Goal: Task Accomplishment & Management: Manage account settings

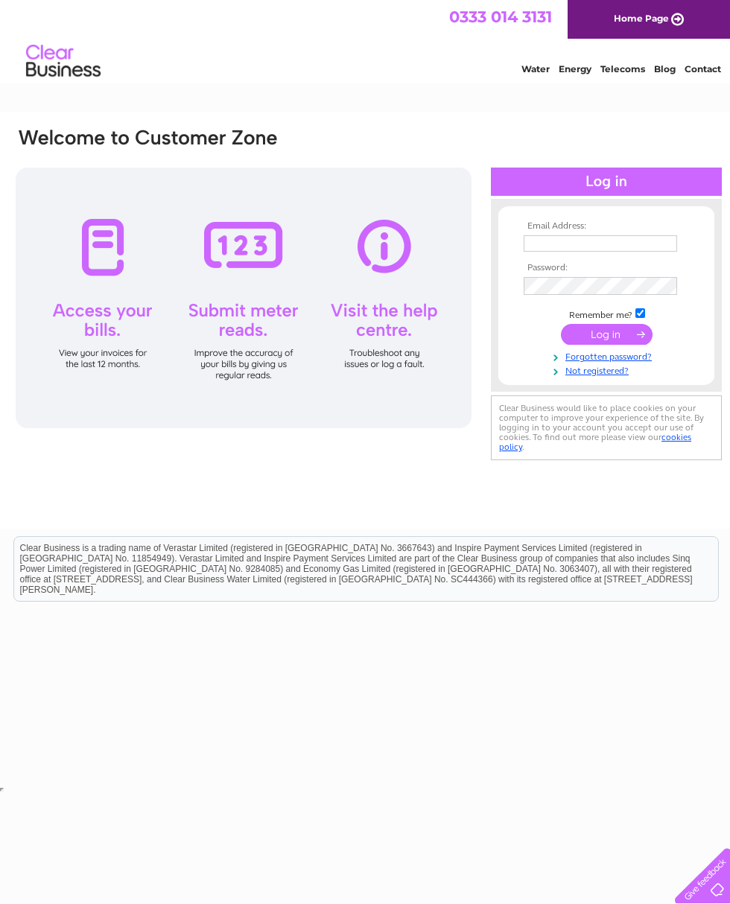
click at [644, 250] on input "text" at bounding box center [599, 243] width 153 height 16
type input "earnequestrian@gmail.com"
click at [622, 337] on input "submit" at bounding box center [607, 335] width 92 height 21
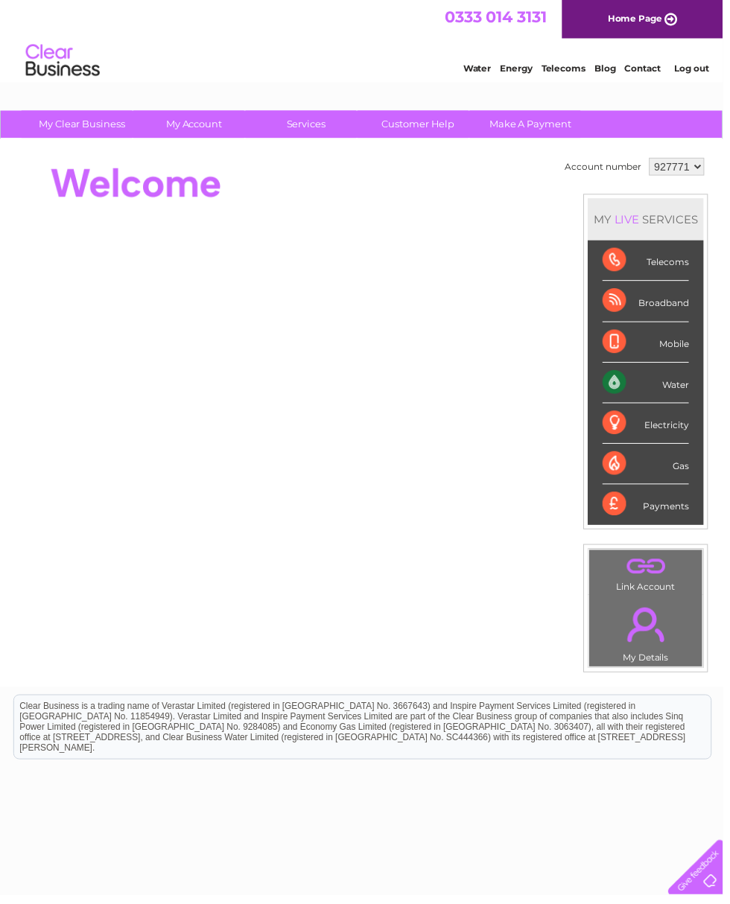
scroll to position [1, 7]
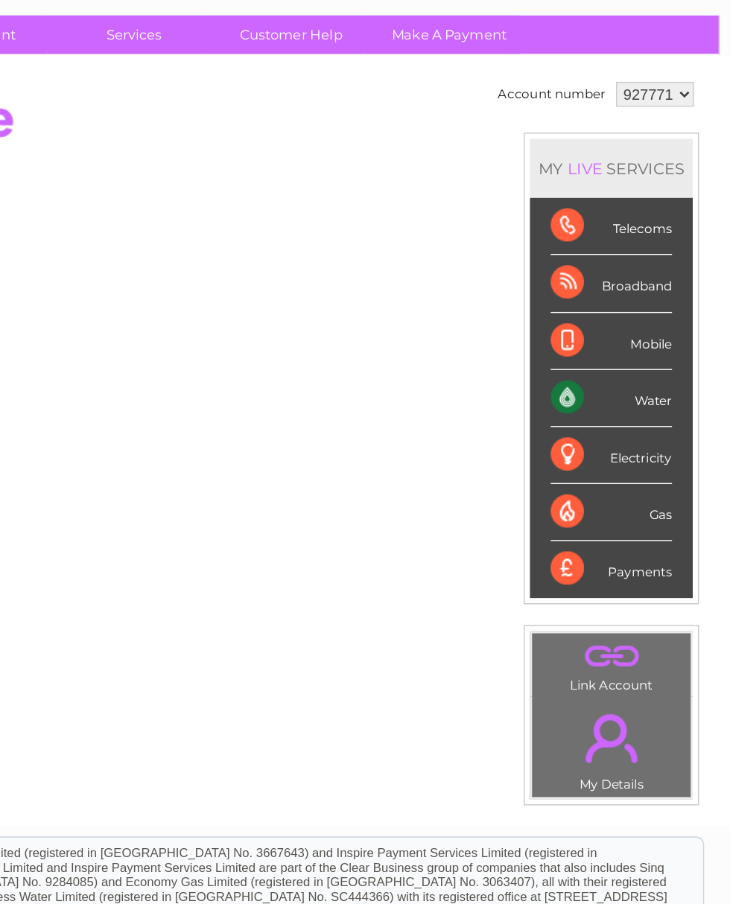
click at [601, 366] on div "Water" at bounding box center [644, 386] width 87 height 41
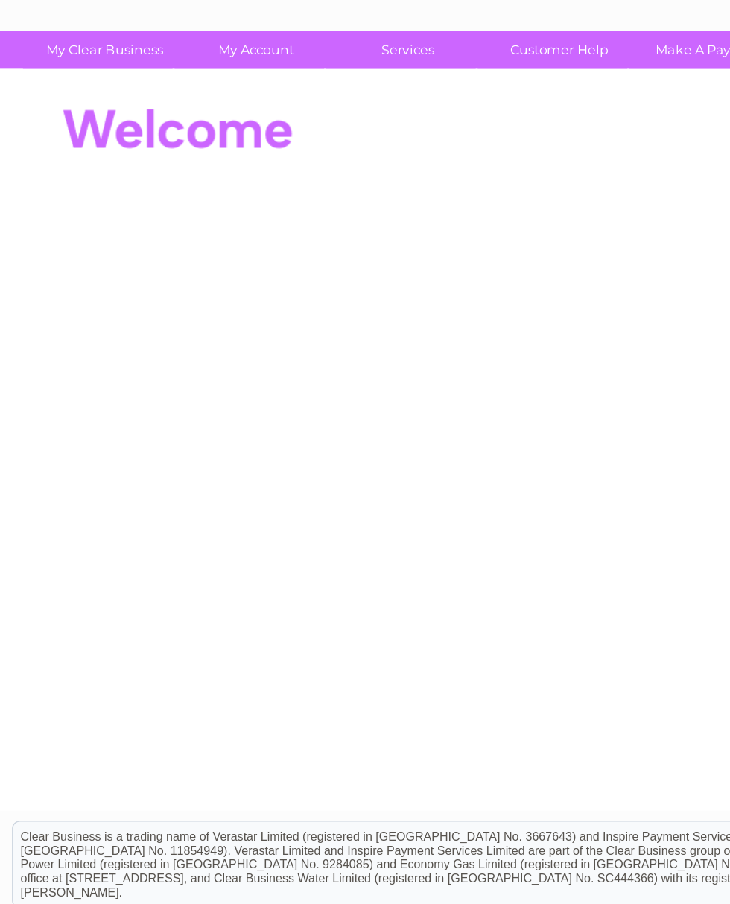
scroll to position [0, 0]
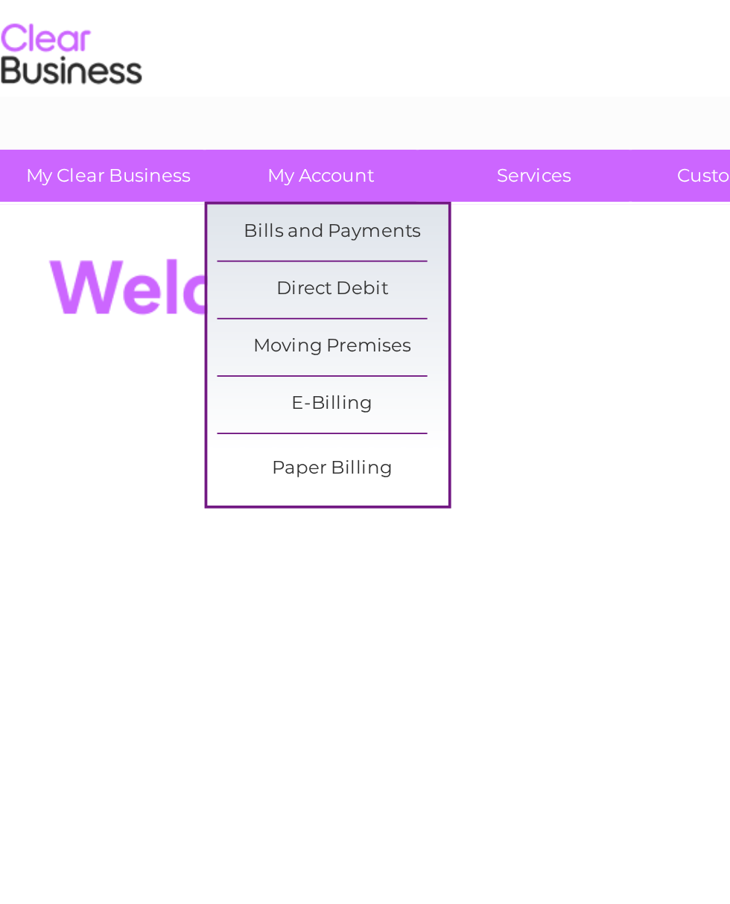
click at [211, 141] on link "Bills and Payments" at bounding box center [202, 156] width 123 height 30
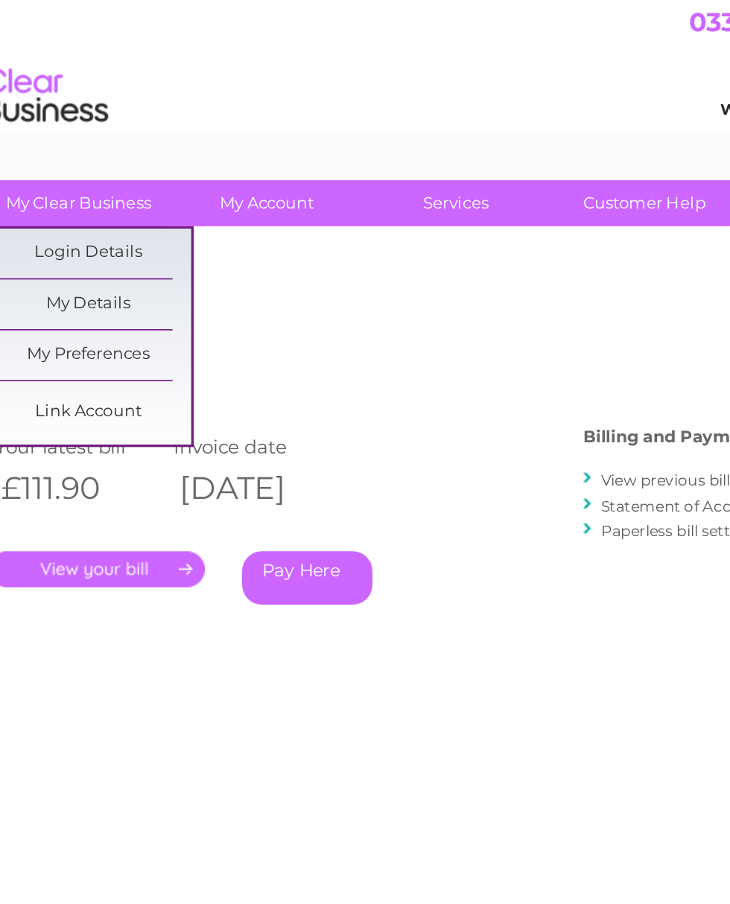
click at [73, 182] on link "My Details" at bounding box center [89, 186] width 123 height 30
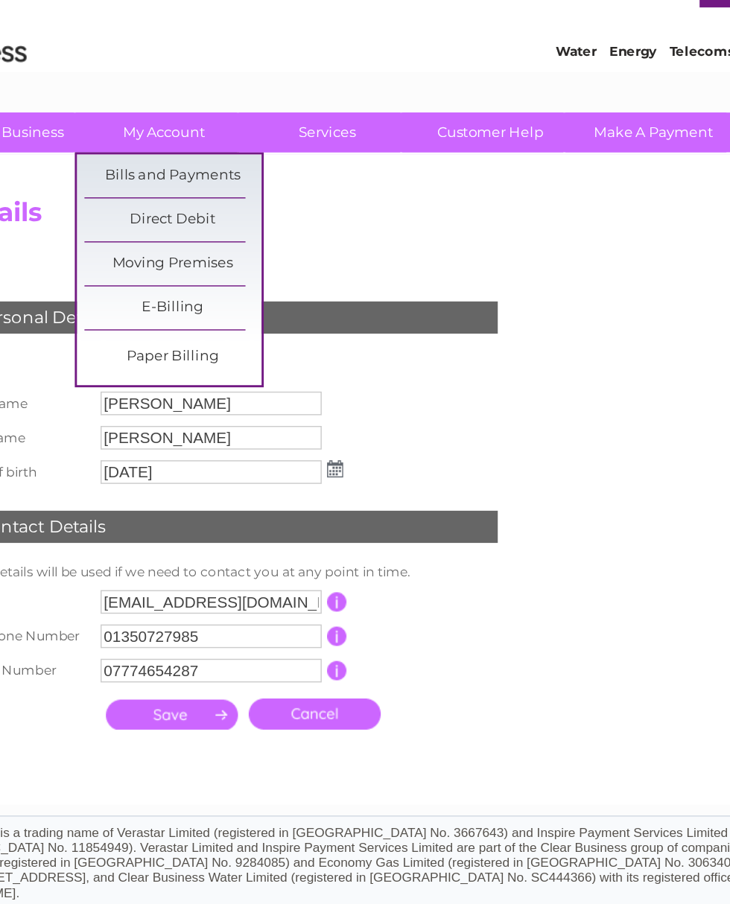
click at [144, 171] on link "Direct Debit" at bounding box center [202, 186] width 123 height 30
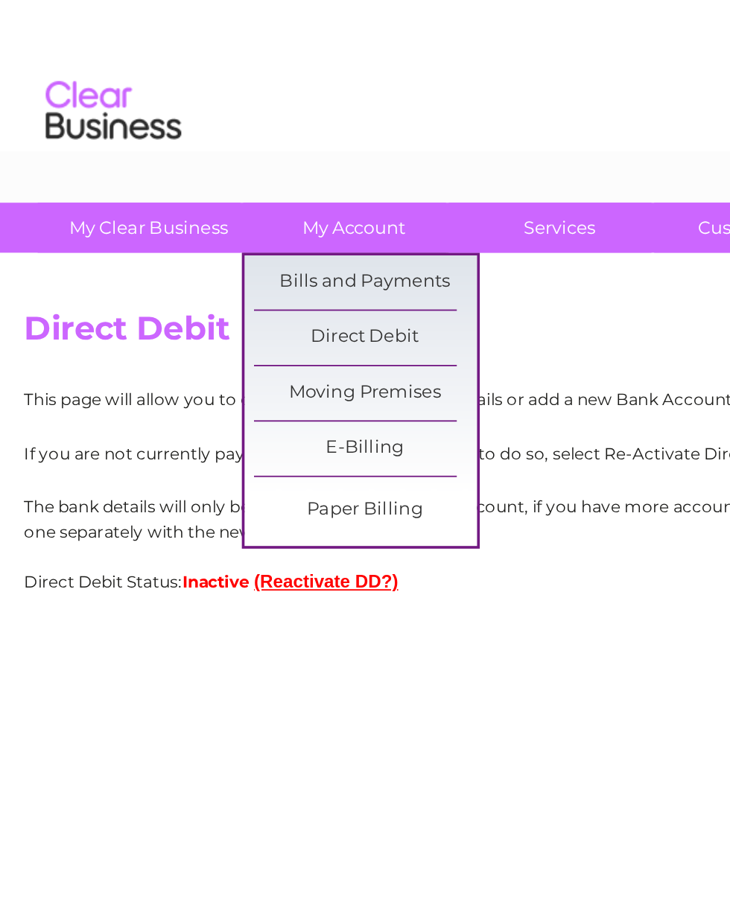
click at [235, 156] on link "Bills and Payments" at bounding box center [202, 156] width 123 height 30
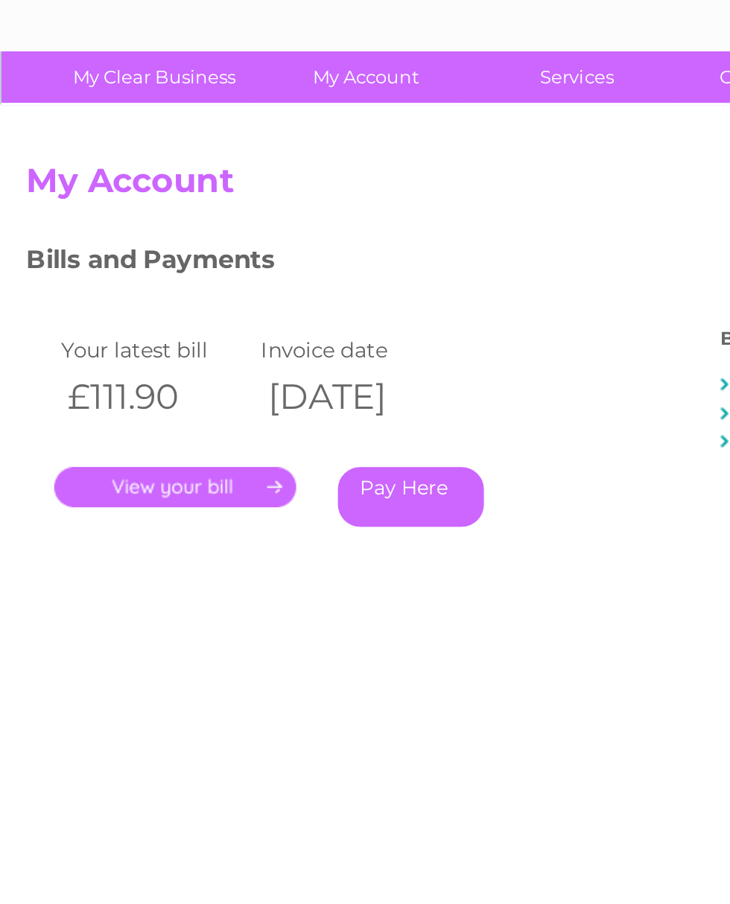
click at [136, 334] on link "." at bounding box center [94, 345] width 130 height 22
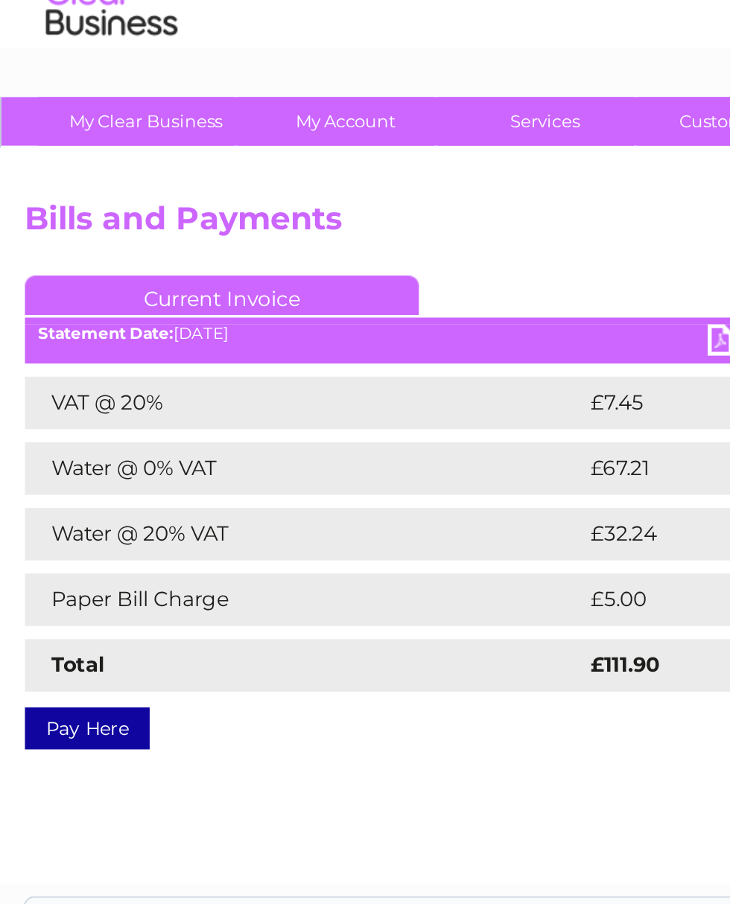
click at [144, 213] on link "Current Invoice" at bounding box center [125, 224] width 223 height 22
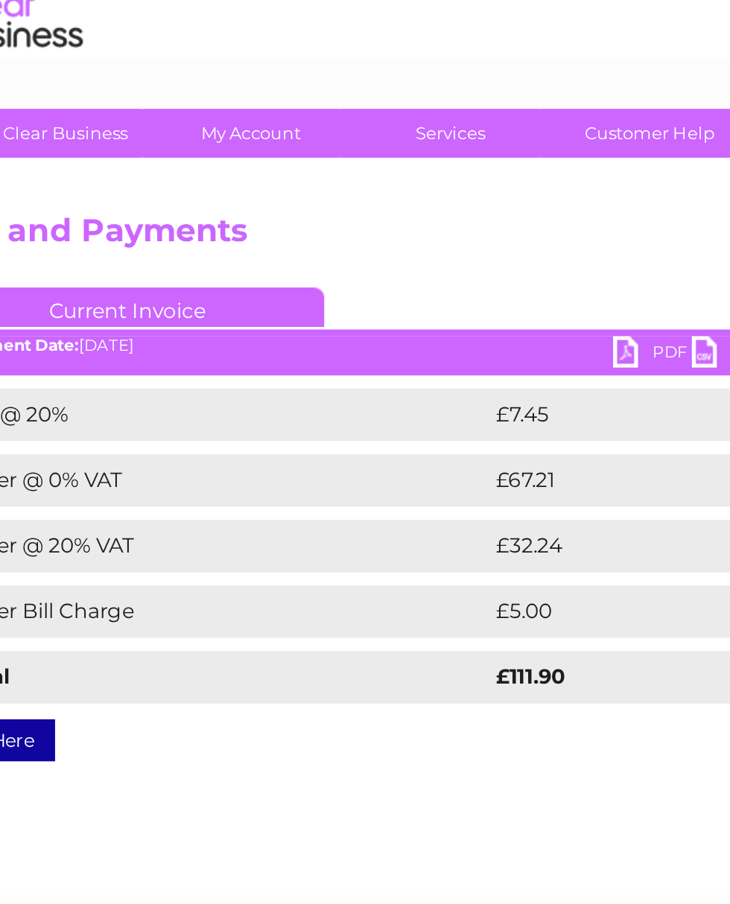
click at [401, 241] on link "PDF" at bounding box center [423, 252] width 45 height 22
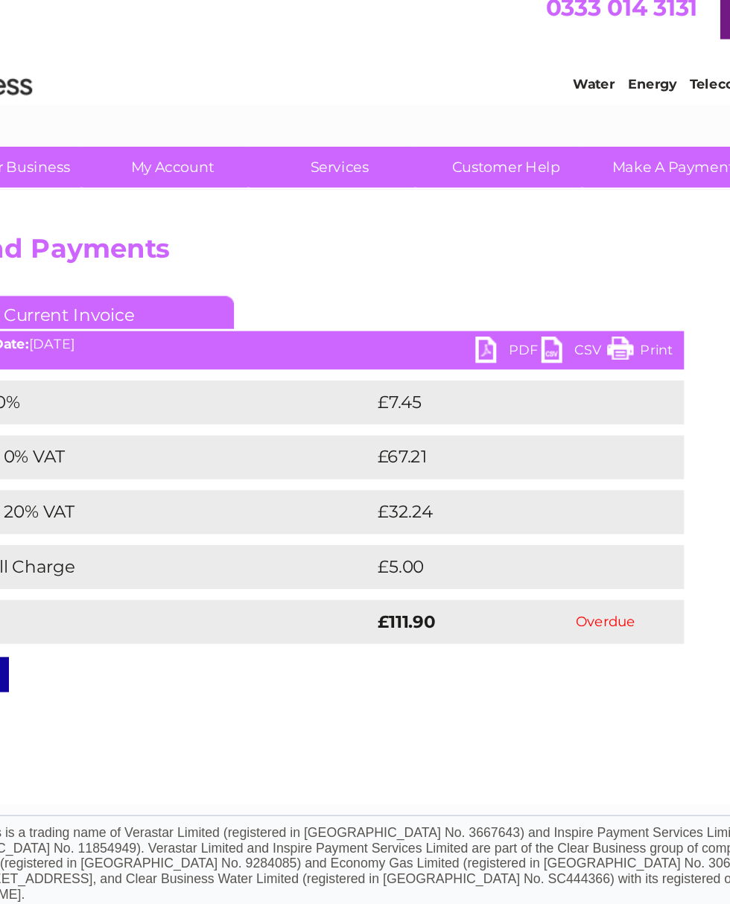
click at [446, 241] on link "CSV" at bounding box center [468, 252] width 45 height 22
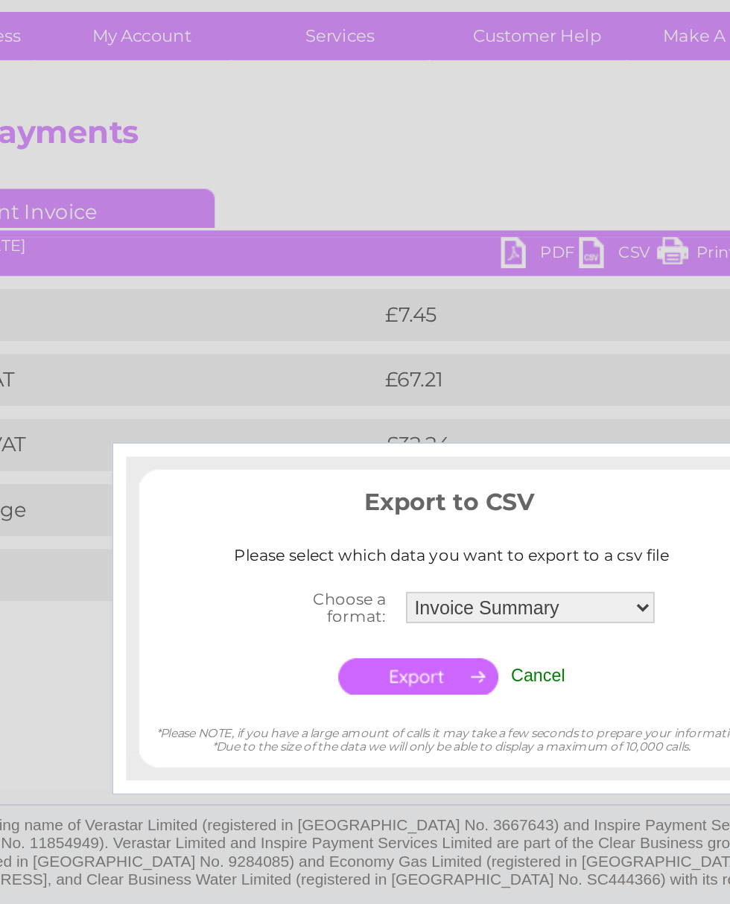
click at [308, 482] on input "button" at bounding box center [354, 492] width 92 height 21
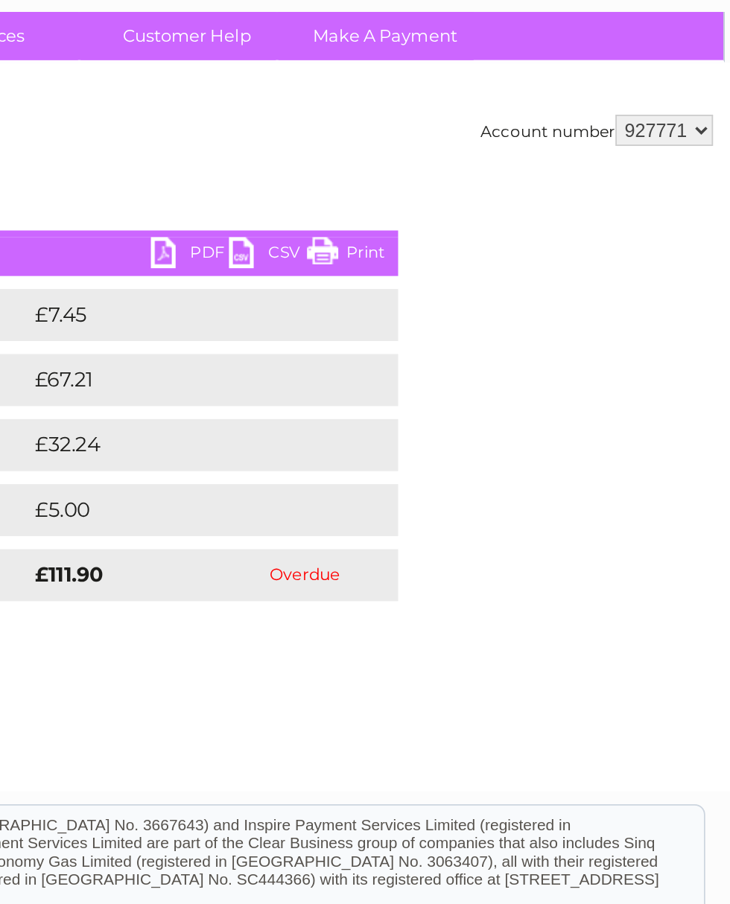
scroll to position [0, 7]
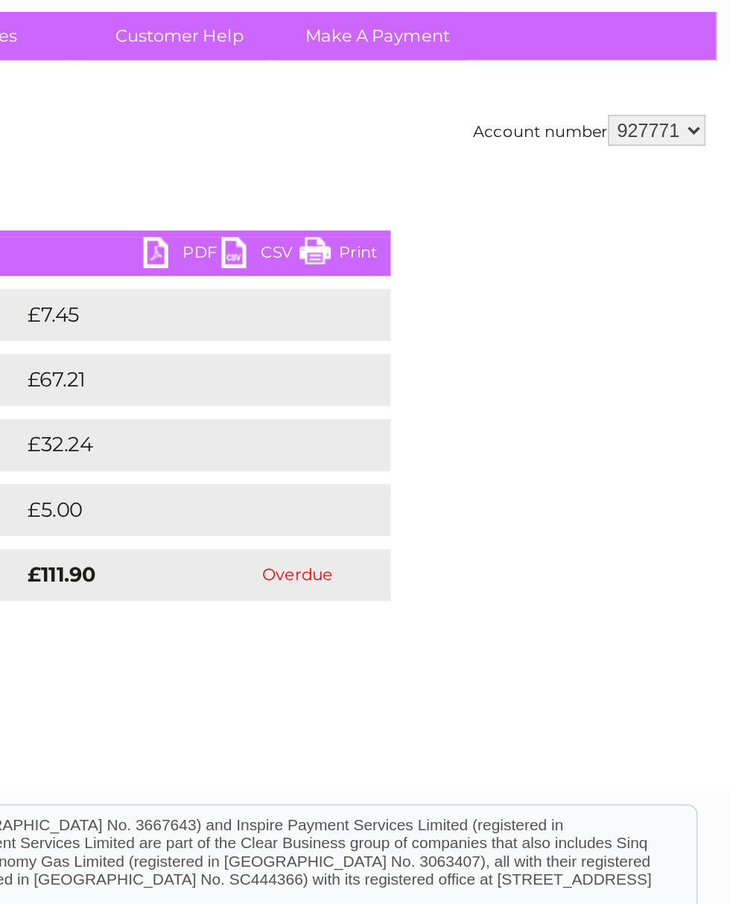
click at [467, 112] on link "Make A Payment" at bounding box center [528, 126] width 123 height 28
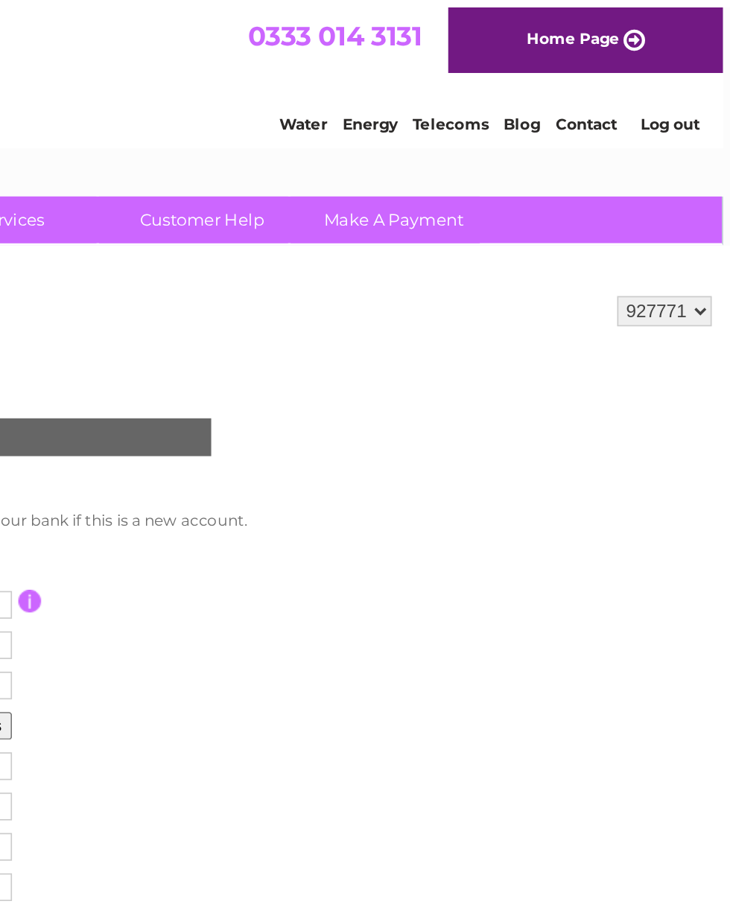
scroll to position [0, 4]
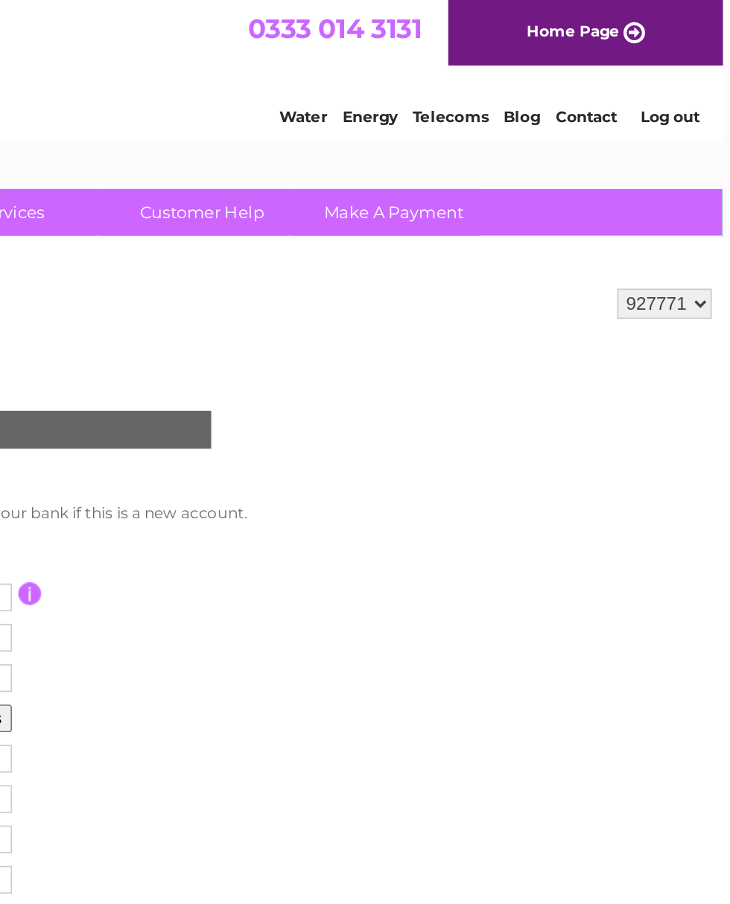
click at [195, 73] on link "Log out" at bounding box center [185, 68] width 35 height 11
